Goal: Complete application form

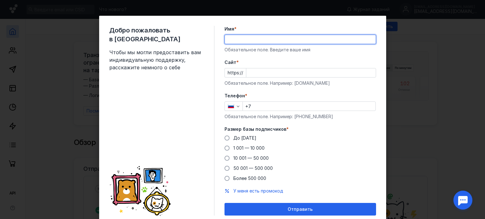
click at [273, 39] on input "Имя *" at bounding box center [300, 39] width 151 height 9
type input "[PERSON_NAME]"
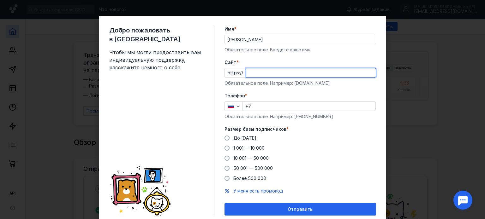
click at [274, 69] on input "Cайт *" at bounding box center [310, 73] width 129 height 9
paste input "[DOMAIN_NAME][URL]"
type input "[DOMAIN_NAME]"
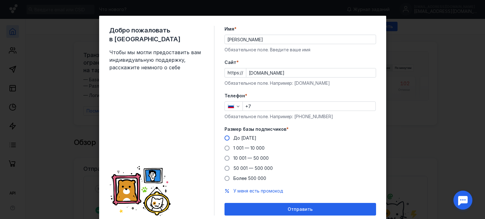
click at [246, 139] on span "До [DATE]" at bounding box center [244, 137] width 23 height 5
click at [0, 0] on input "До [DATE]" at bounding box center [0, 0] width 0 height 0
click at [257, 103] on input "+7" at bounding box center [309, 106] width 133 height 9
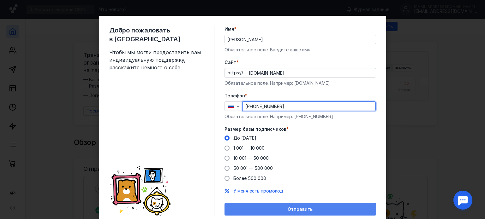
type input "[PHONE_NUMBER]"
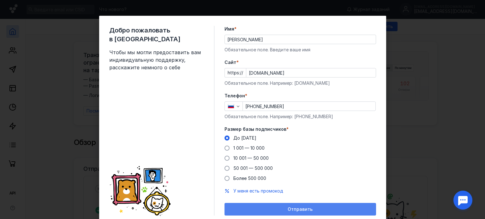
click at [263, 208] on div "Отправить" at bounding box center [300, 209] width 145 height 5
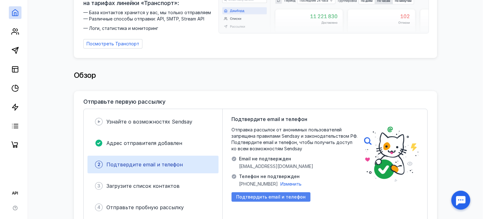
scroll to position [95, 0]
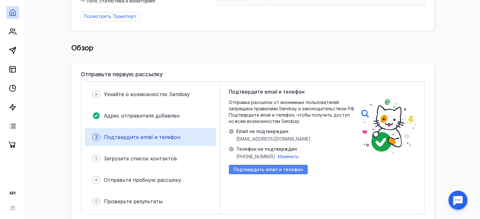
click at [244, 167] on span "Подтвердить email и телефон" at bounding box center [268, 169] width 69 height 5
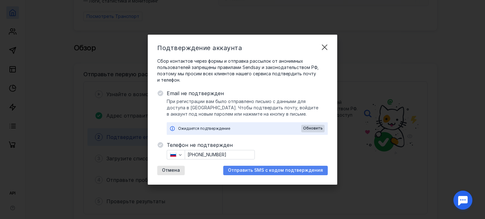
click at [255, 173] on span "Отправить SMS с кодом подтверждения" at bounding box center [275, 170] width 95 height 5
